Goal: Transaction & Acquisition: Obtain resource

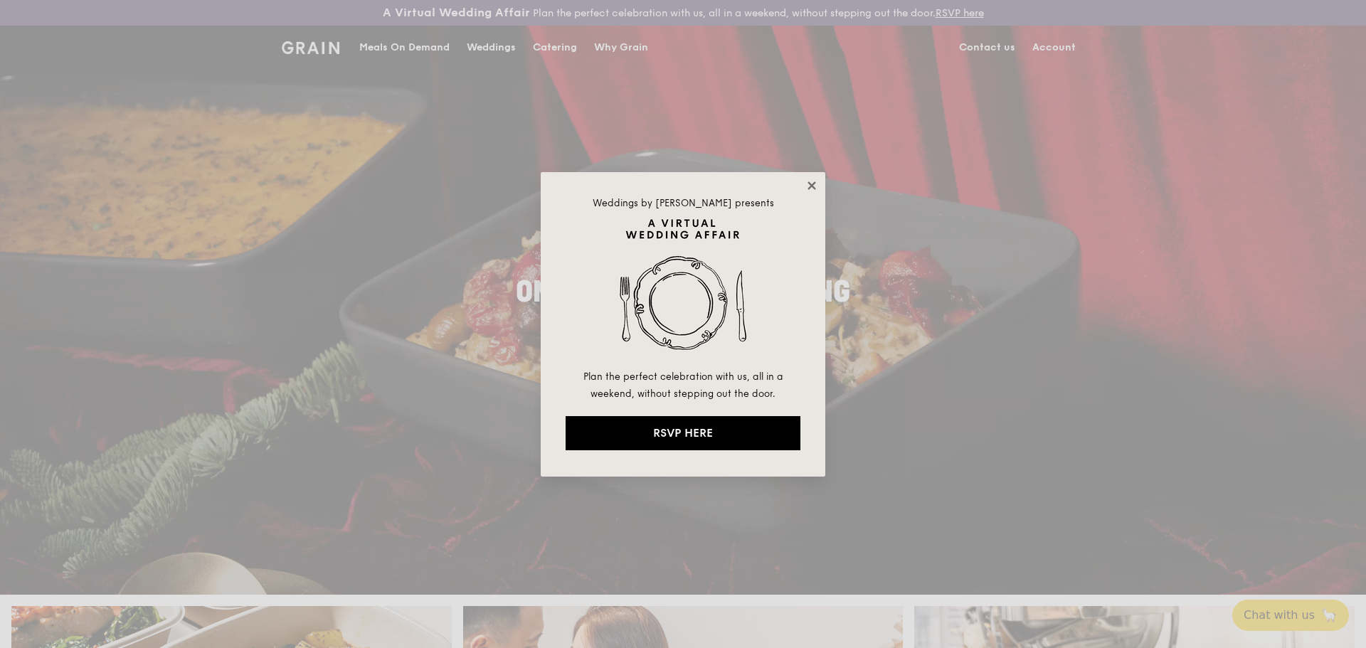
click at [814, 186] on icon at bounding box center [811, 185] width 13 height 13
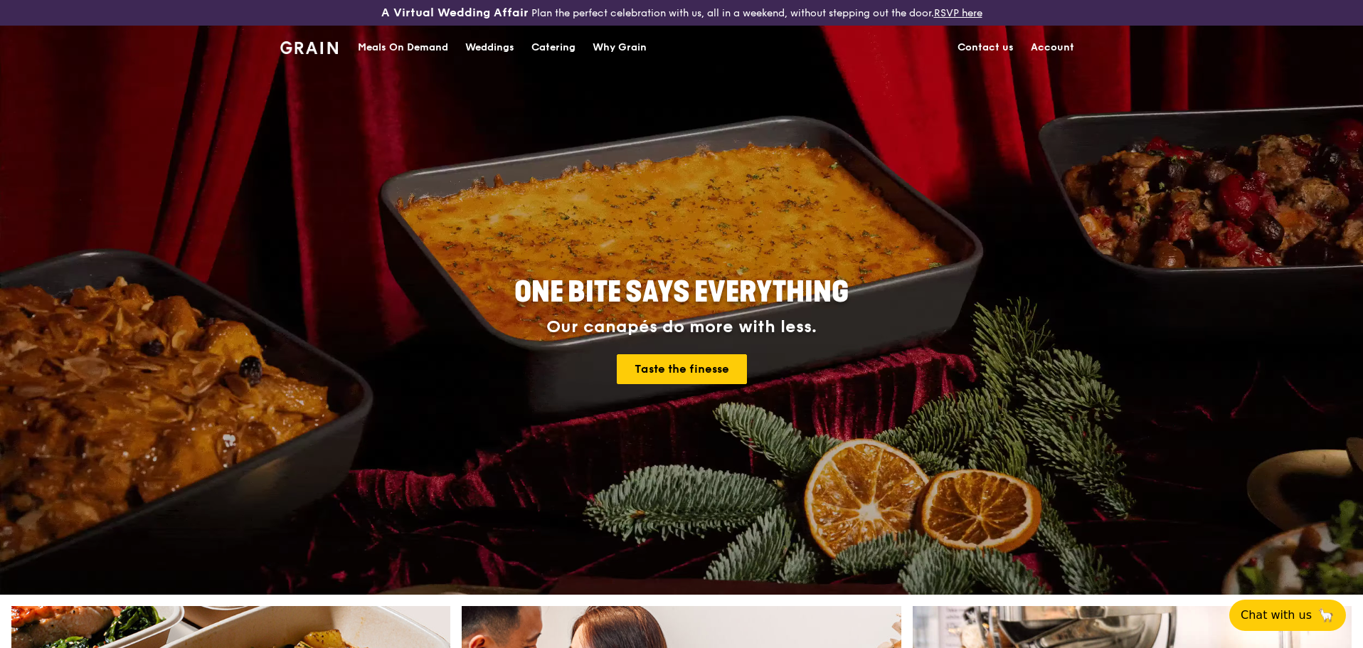
click at [556, 46] on div "Catering" at bounding box center [554, 47] width 44 height 43
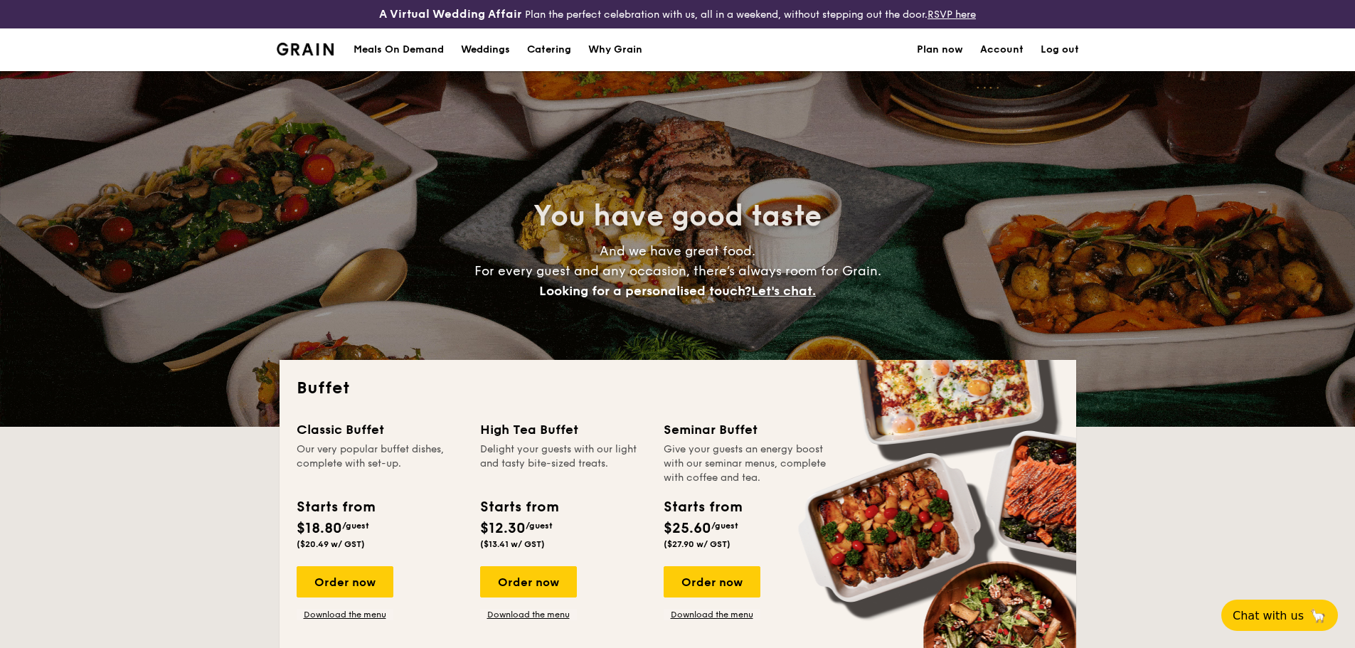
select select
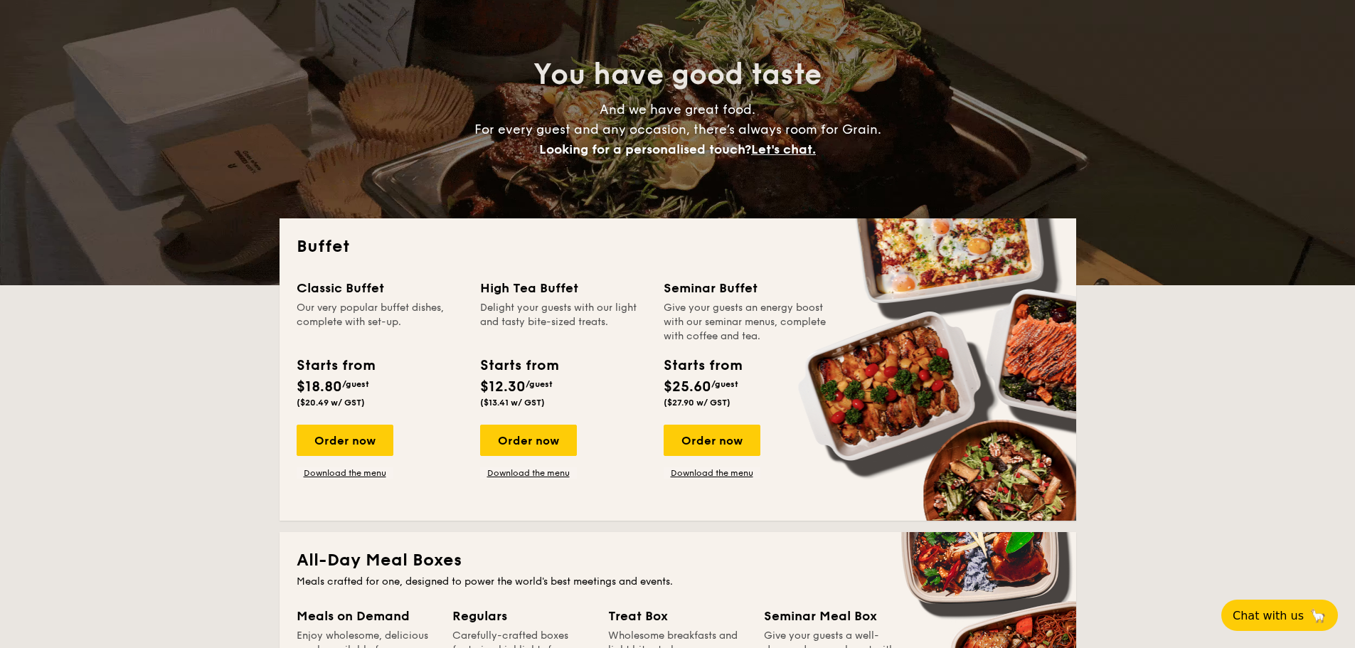
scroll to position [142, 0]
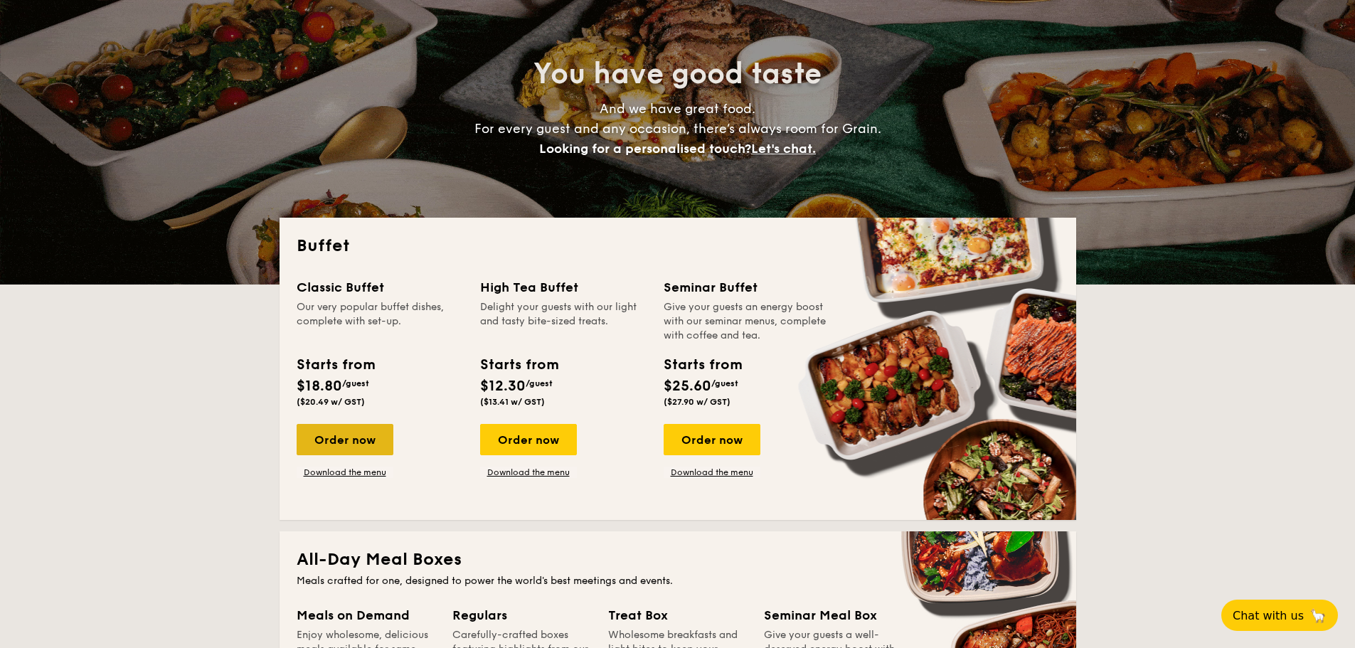
click at [341, 442] on div "Order now" at bounding box center [345, 439] width 97 height 31
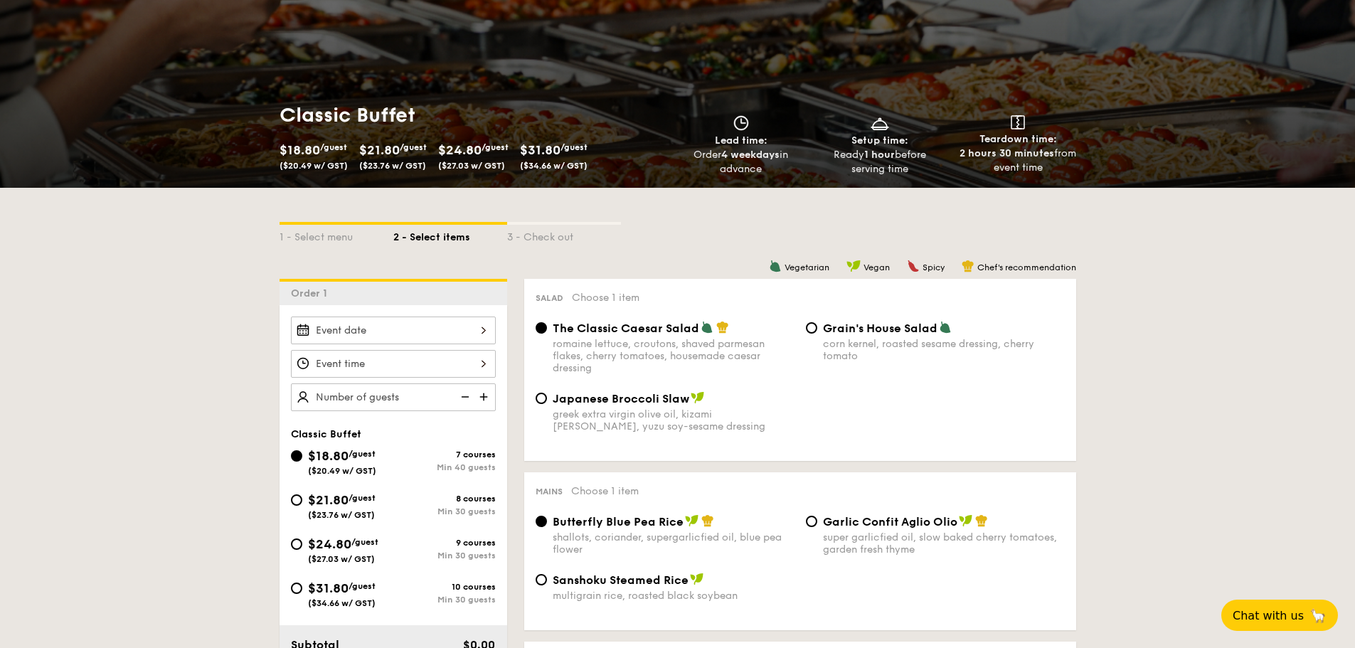
scroll to position [142, 0]
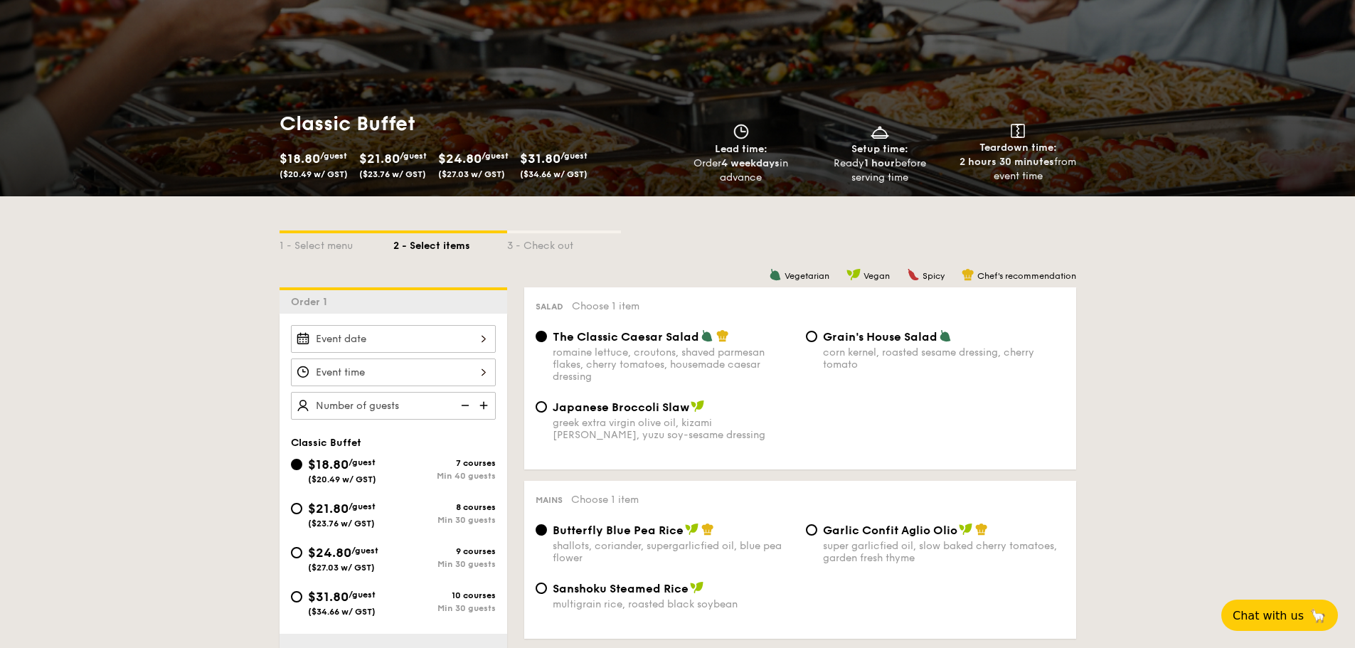
select select
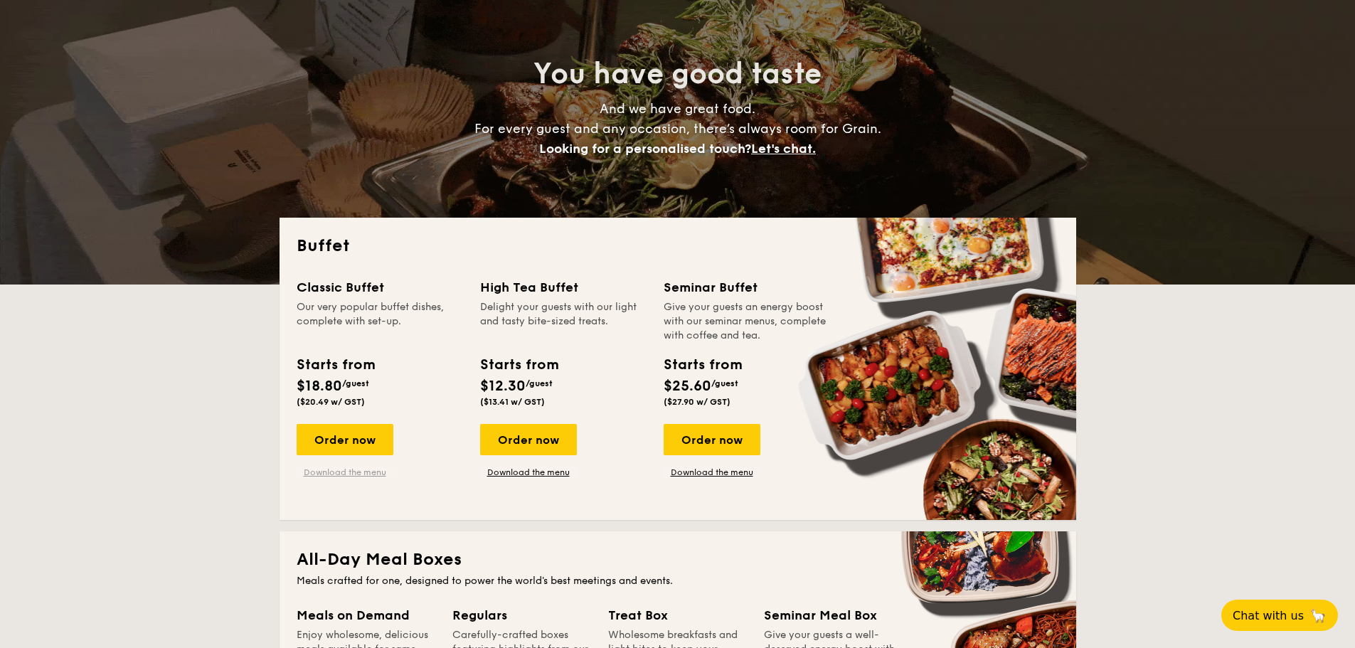
click at [327, 470] on link "Download the menu" at bounding box center [345, 472] width 97 height 11
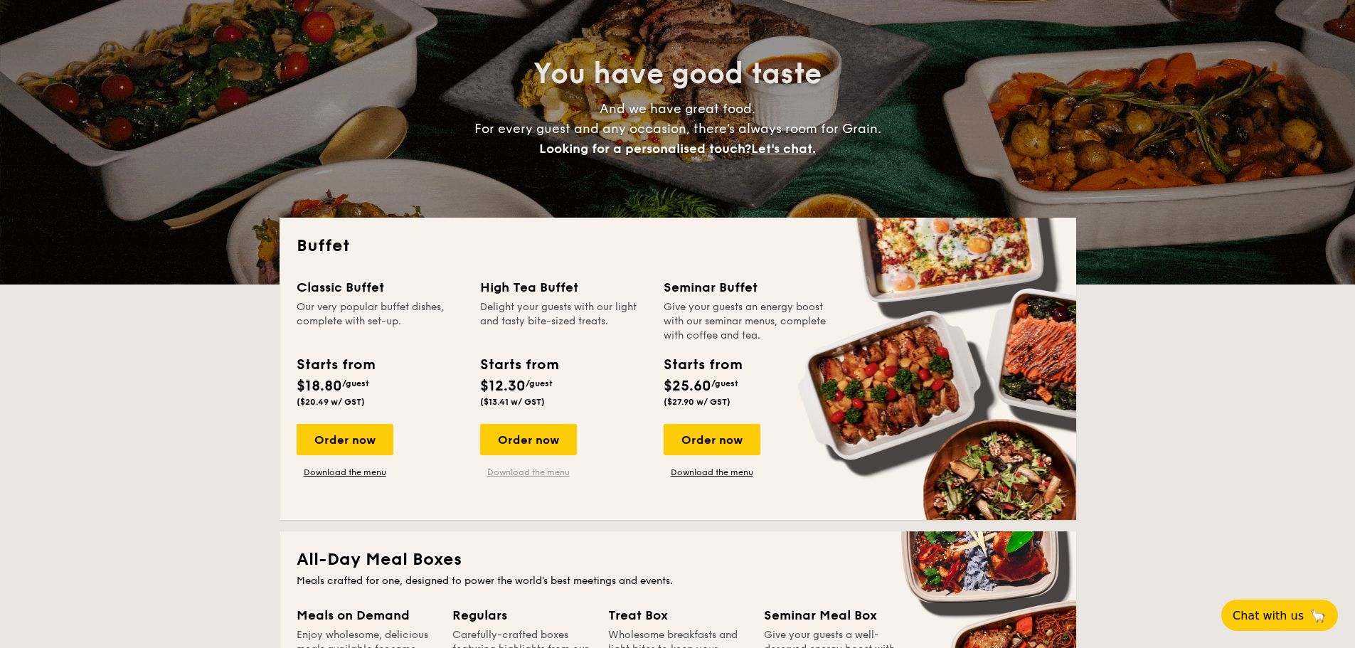
click at [509, 474] on link "Download the menu" at bounding box center [528, 472] width 97 height 11
